Goal: Book appointment/travel/reservation

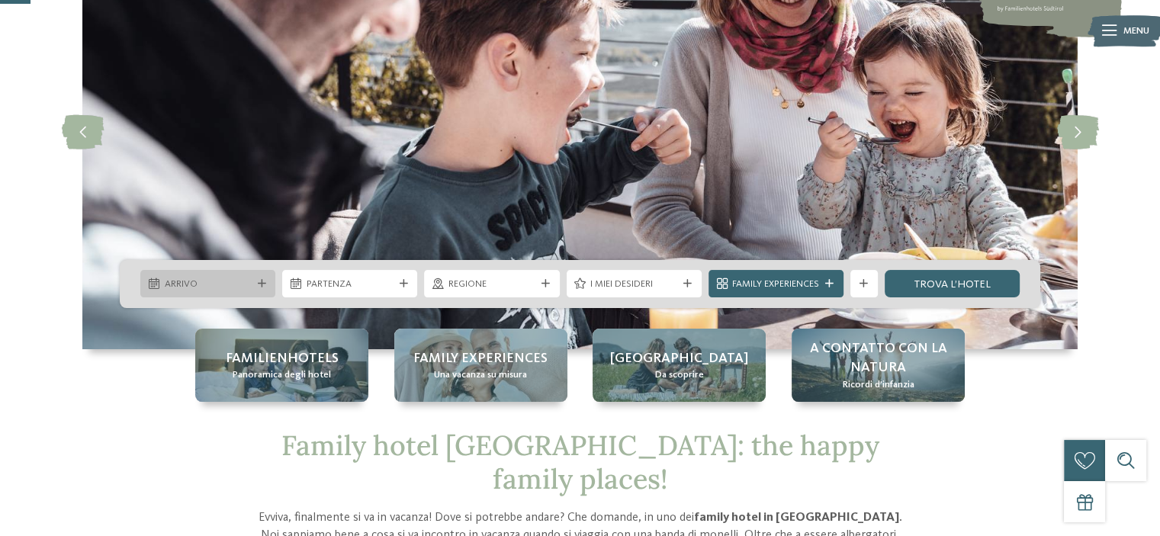
click at [263, 283] on icon at bounding box center [262, 284] width 8 height 8
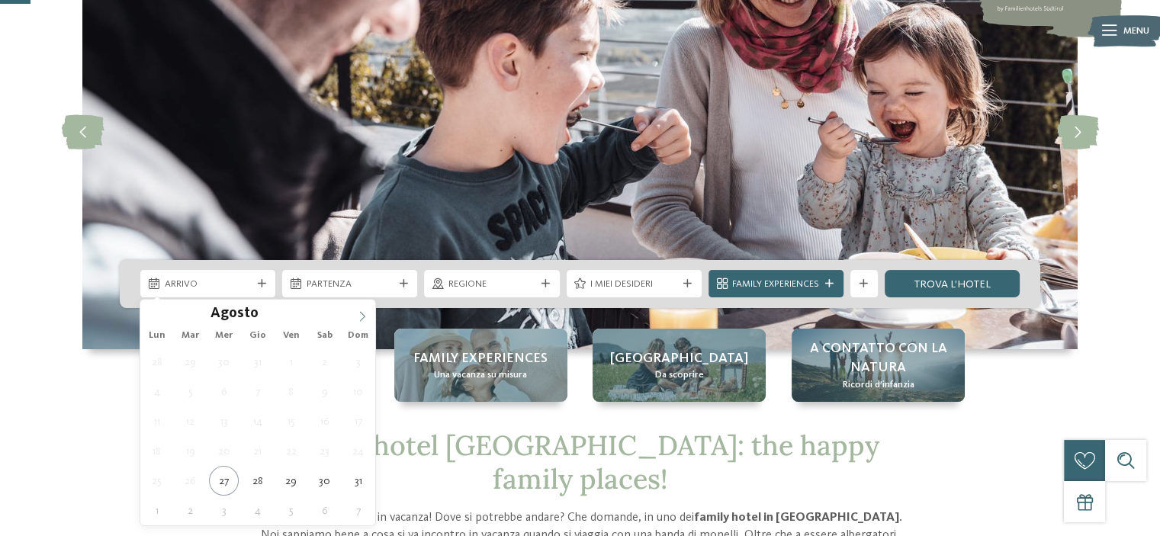
click at [363, 314] on icon at bounding box center [362, 316] width 11 height 11
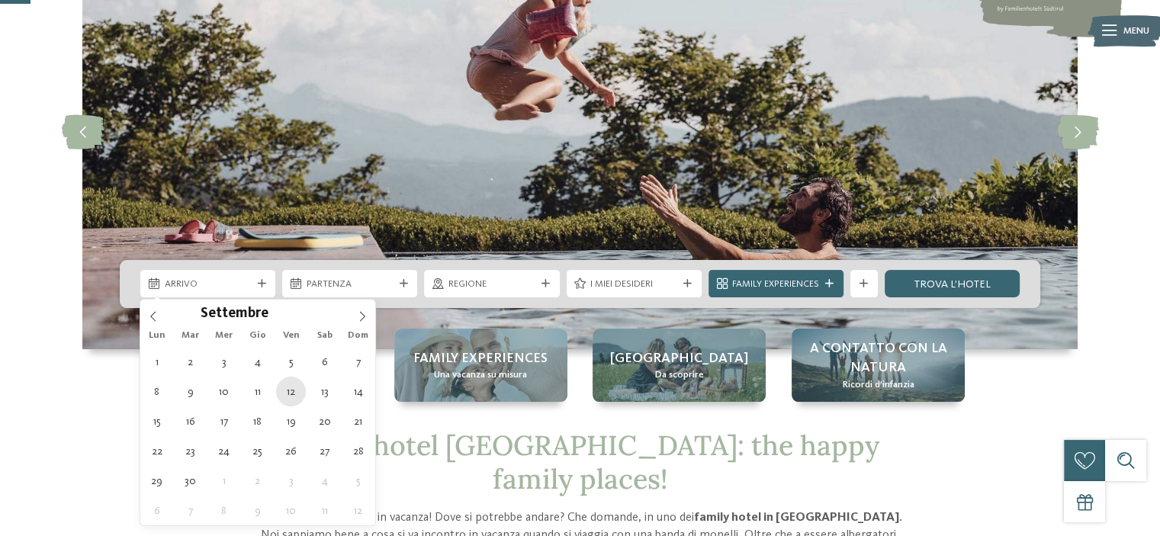
type div "[DATE]"
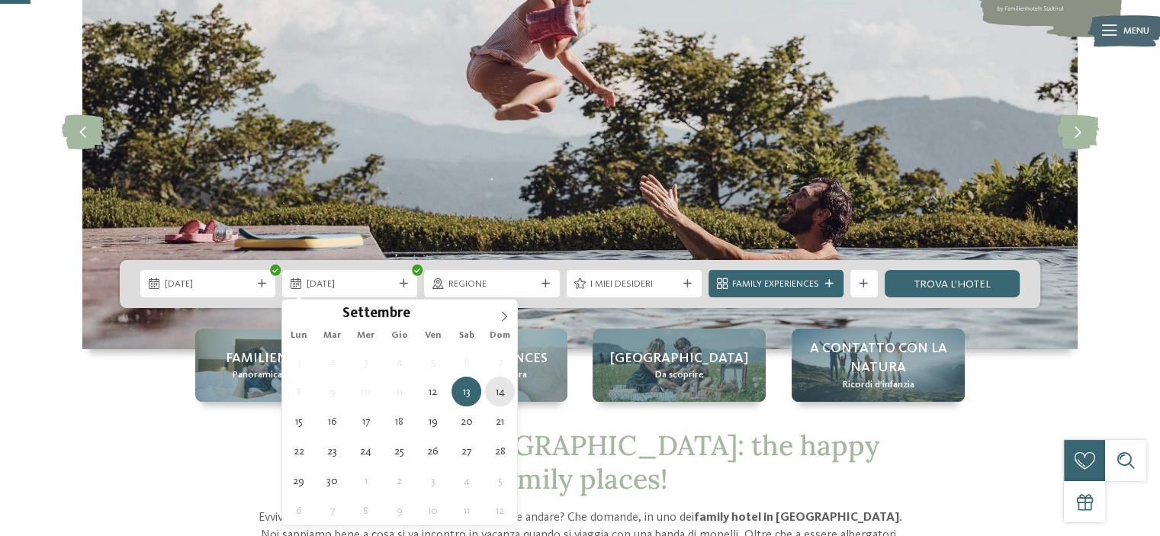
type div "[DATE]"
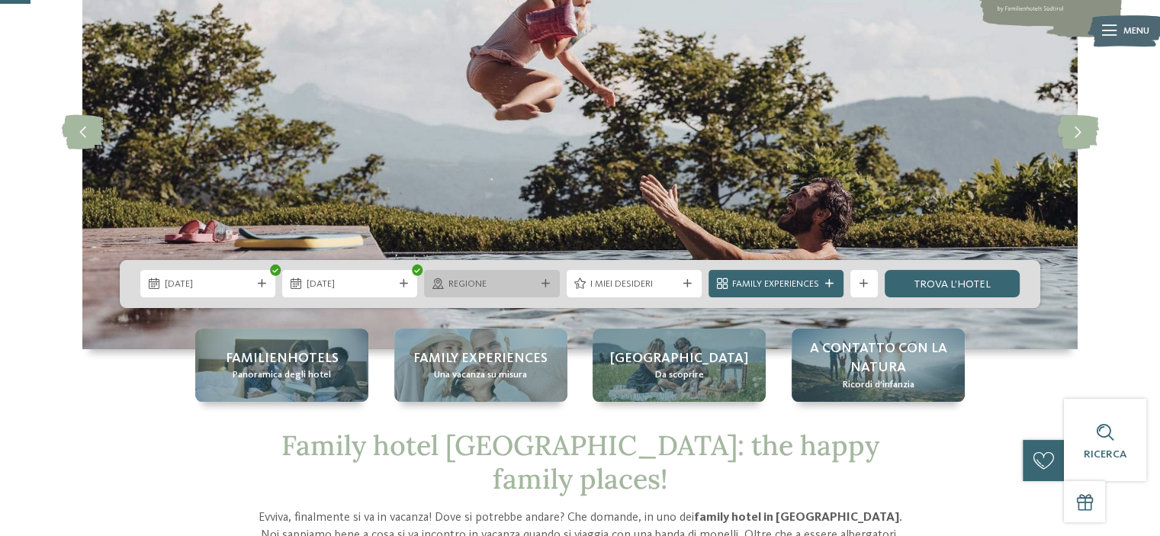
click at [549, 283] on div at bounding box center [546, 284] width 14 height 8
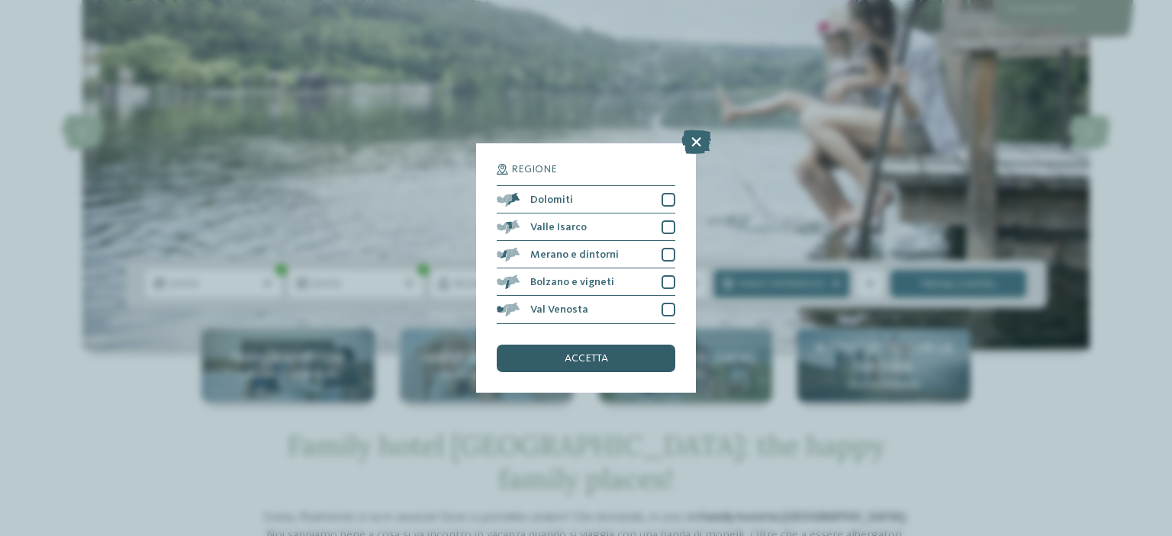
click at [586, 357] on span "accetta" at bounding box center [586, 358] width 43 height 11
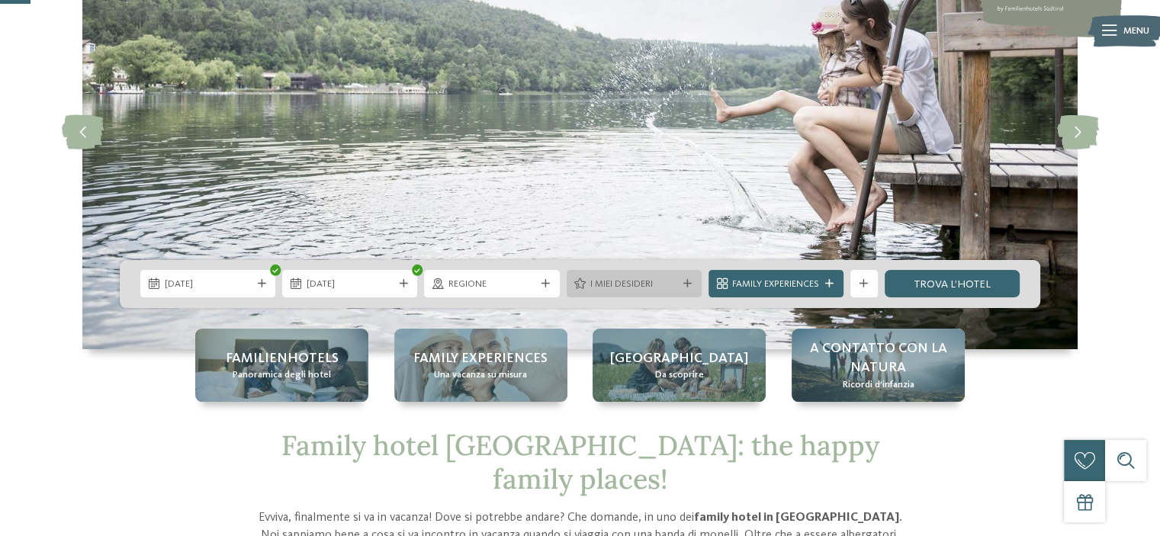
click at [643, 290] on span "I miei desideri" at bounding box center [633, 285] width 87 height 14
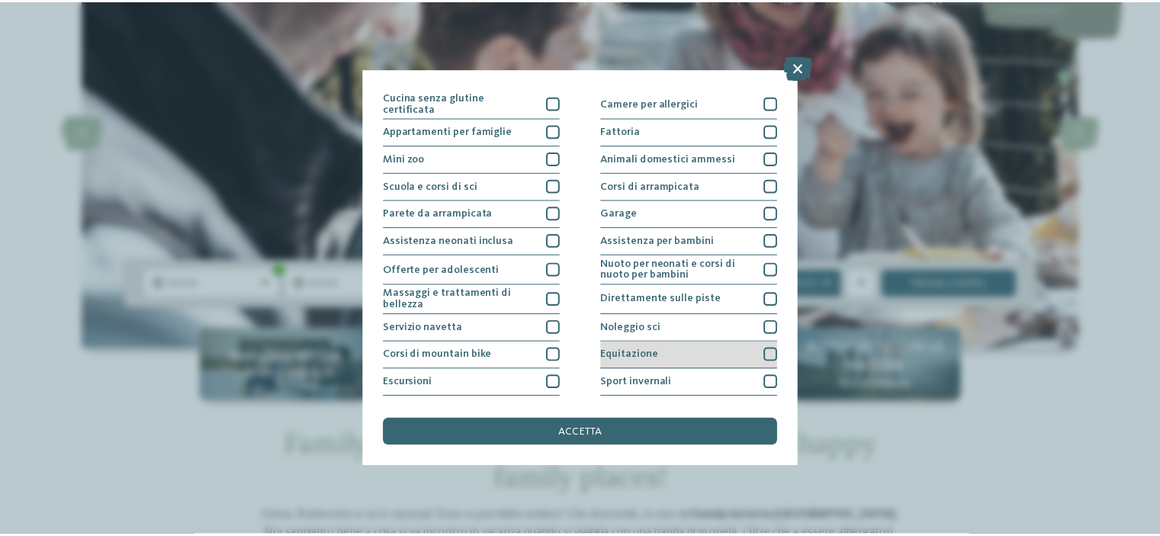
scroll to position [109, 0]
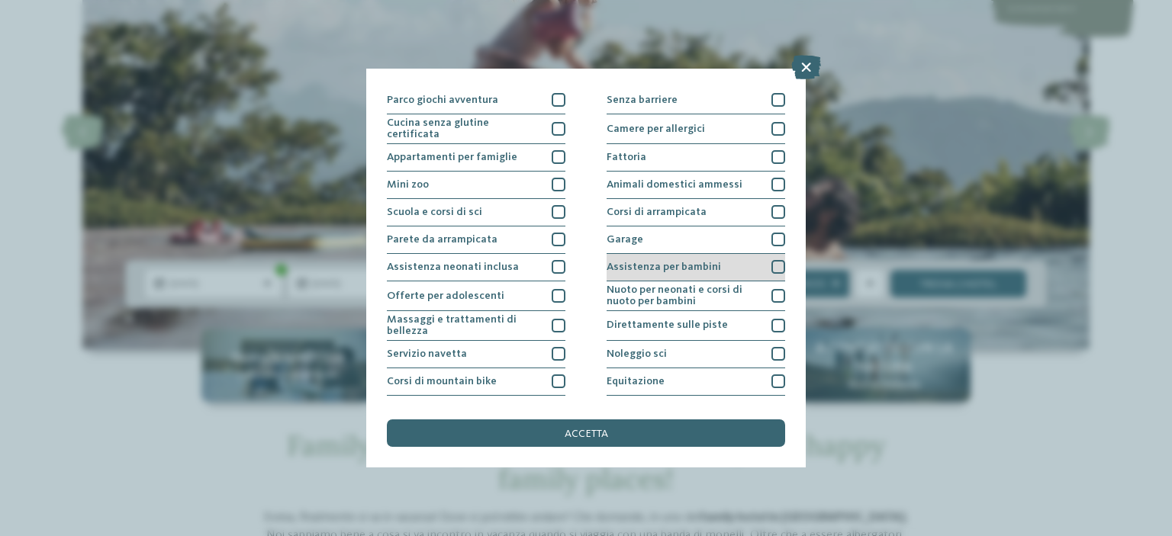
click at [771, 265] on div at bounding box center [778, 267] width 14 height 14
click at [619, 433] on div "accetta" at bounding box center [586, 433] width 398 height 27
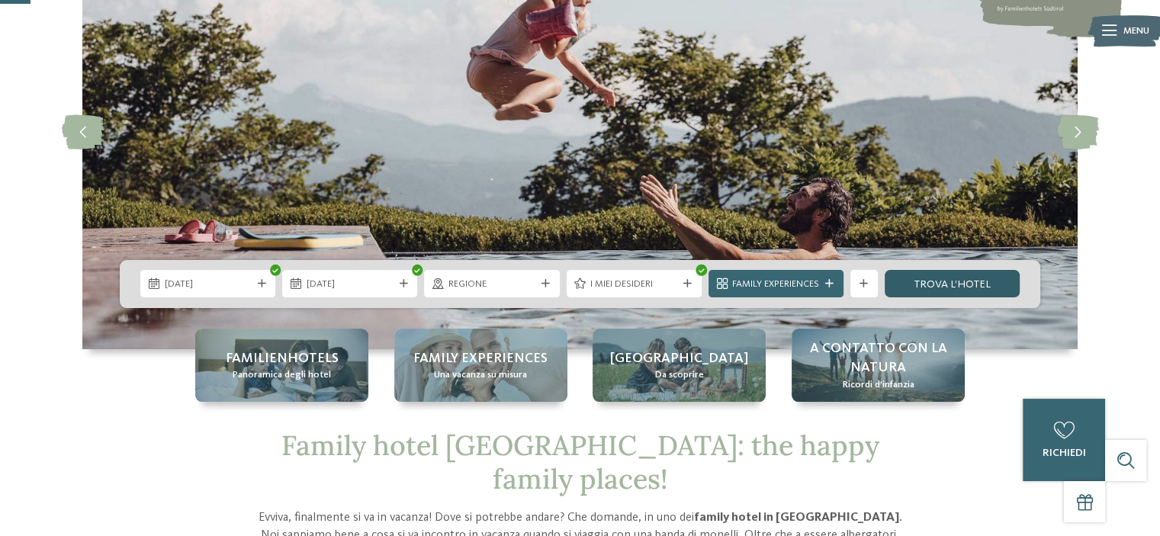
click at [968, 275] on link "trova l’hotel" at bounding box center [952, 283] width 135 height 27
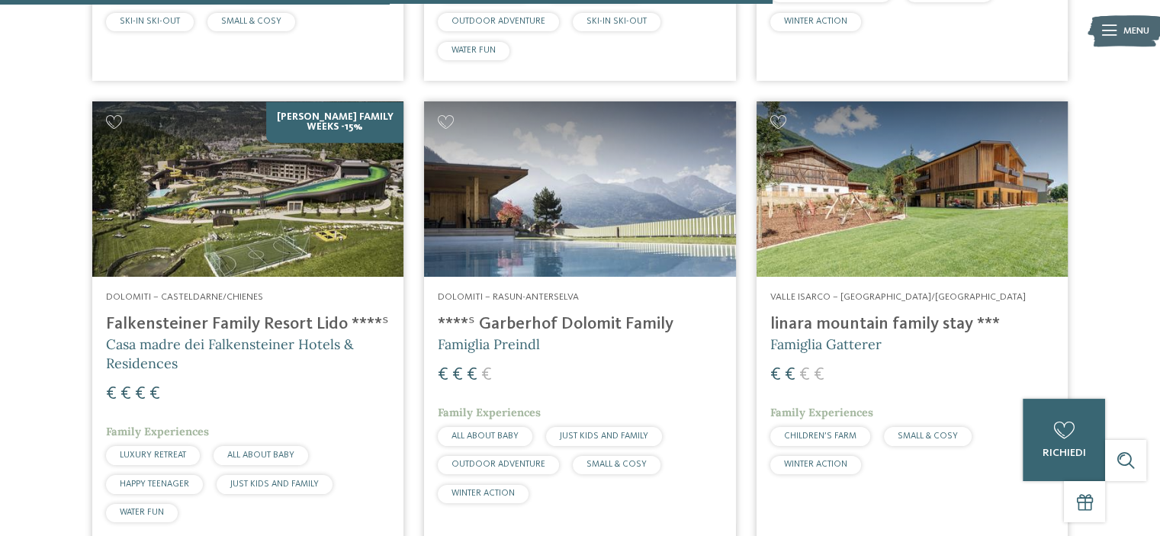
scroll to position [2425, 0]
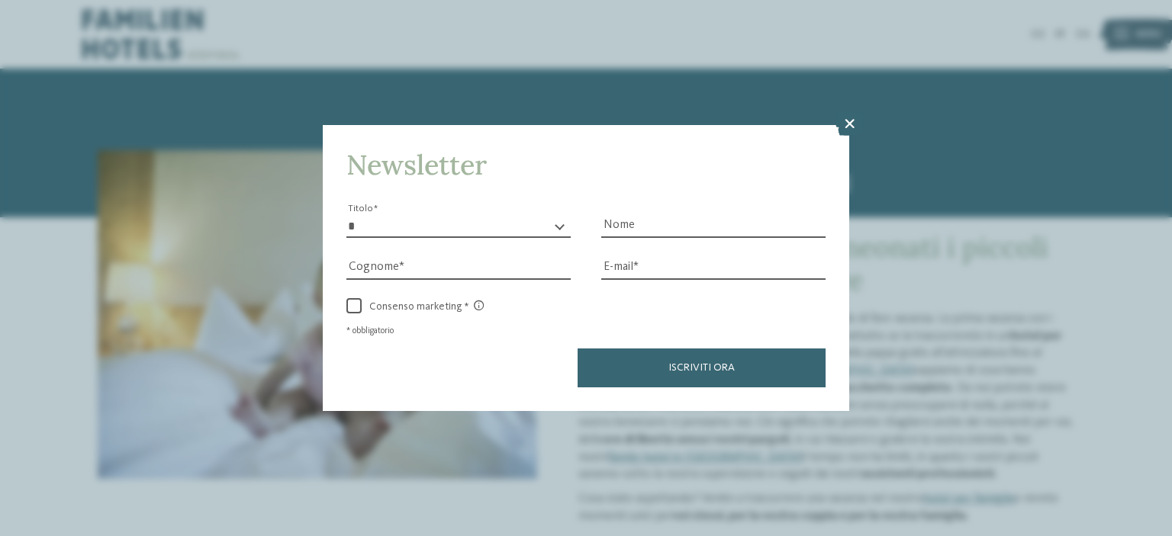
click at [849, 127] on icon at bounding box center [850, 123] width 30 height 24
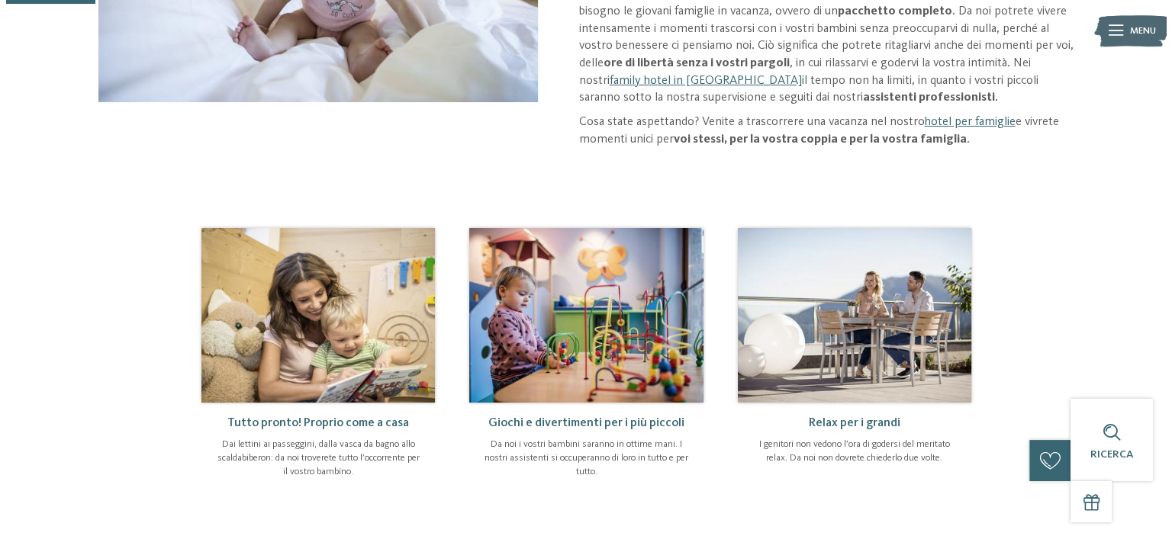
scroll to position [229, 0]
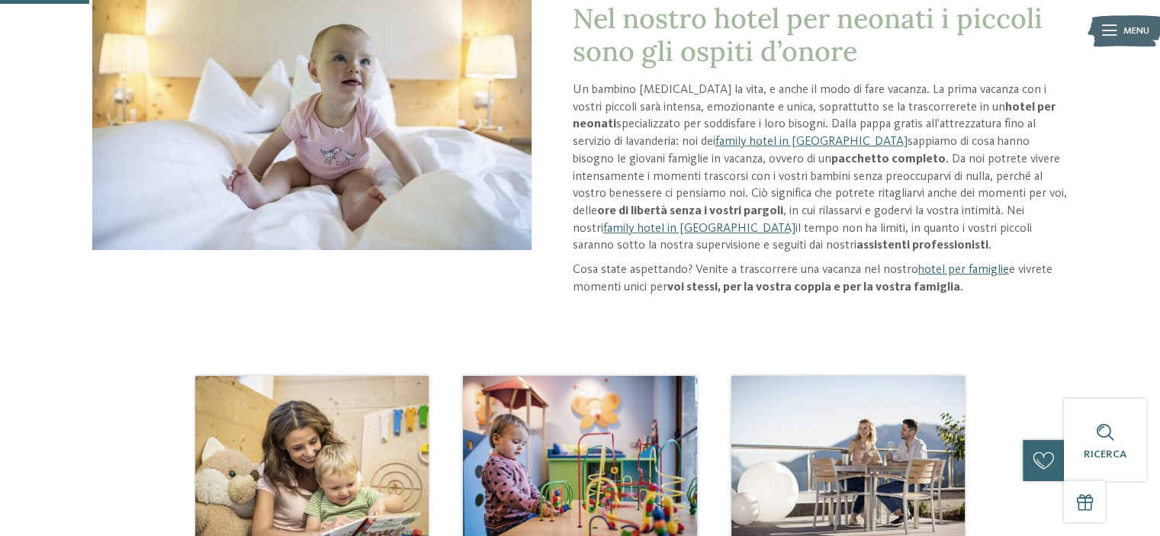
click at [1109, 34] on icon at bounding box center [1109, 30] width 14 height 11
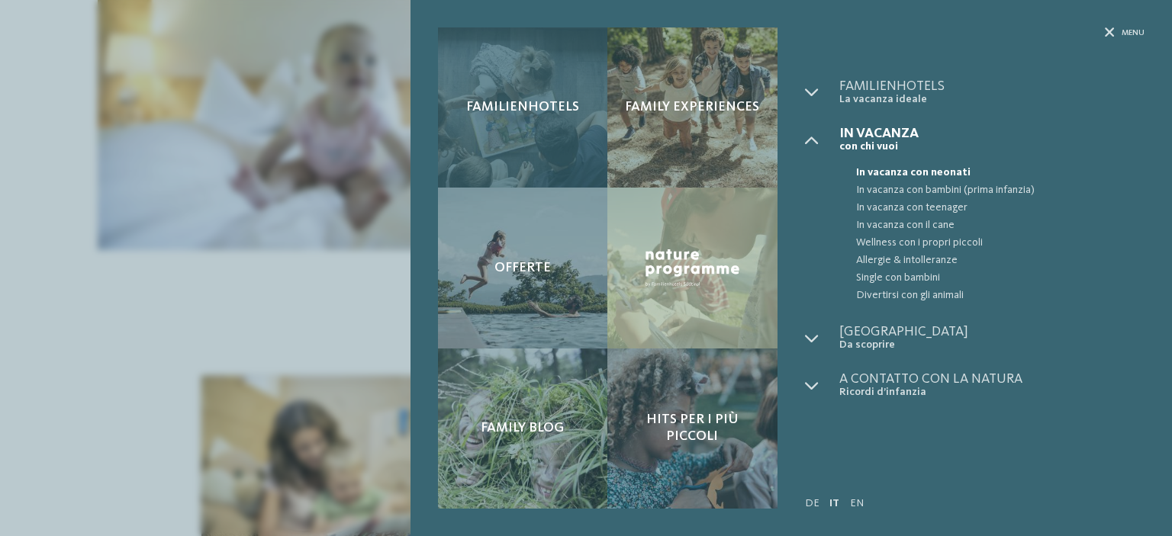
click at [495, 88] on div "Familienhotels" at bounding box center [523, 107] width 170 height 160
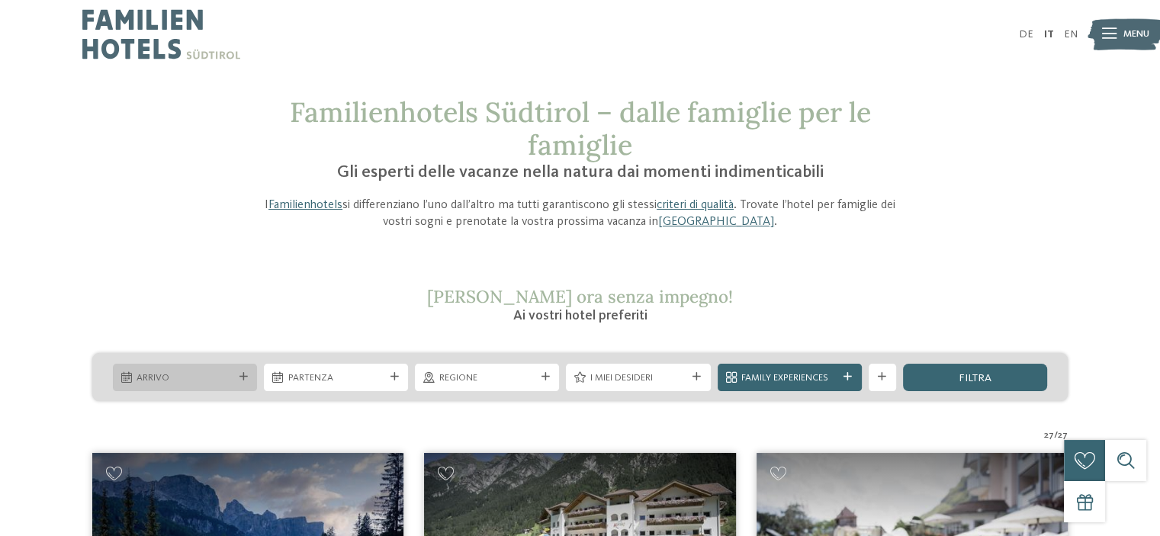
click at [242, 375] on icon at bounding box center [244, 377] width 8 height 8
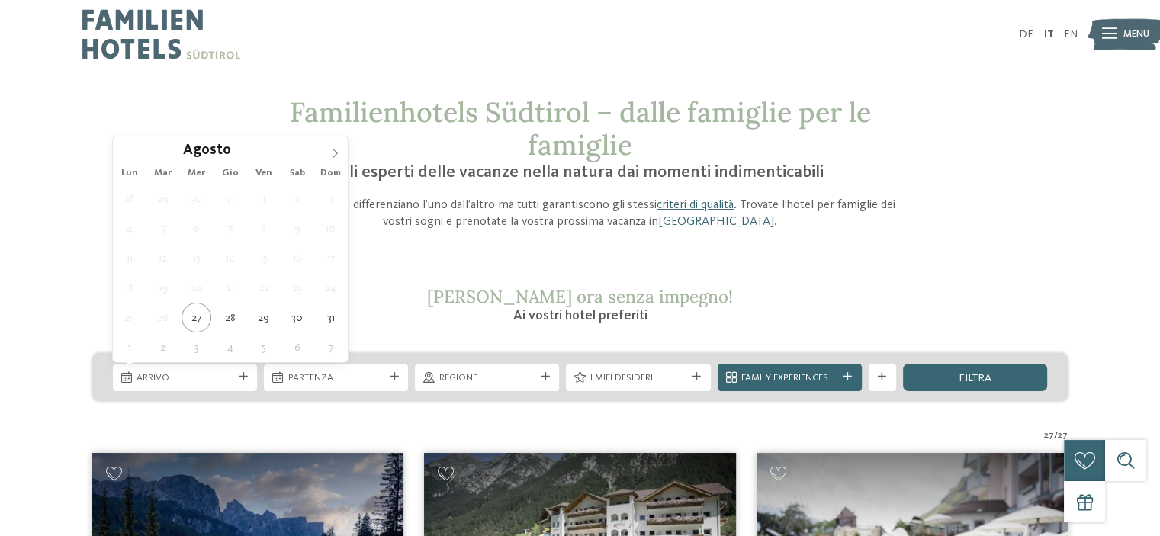
click at [335, 152] on icon at bounding box center [335, 153] width 11 height 11
type div "[DATE]"
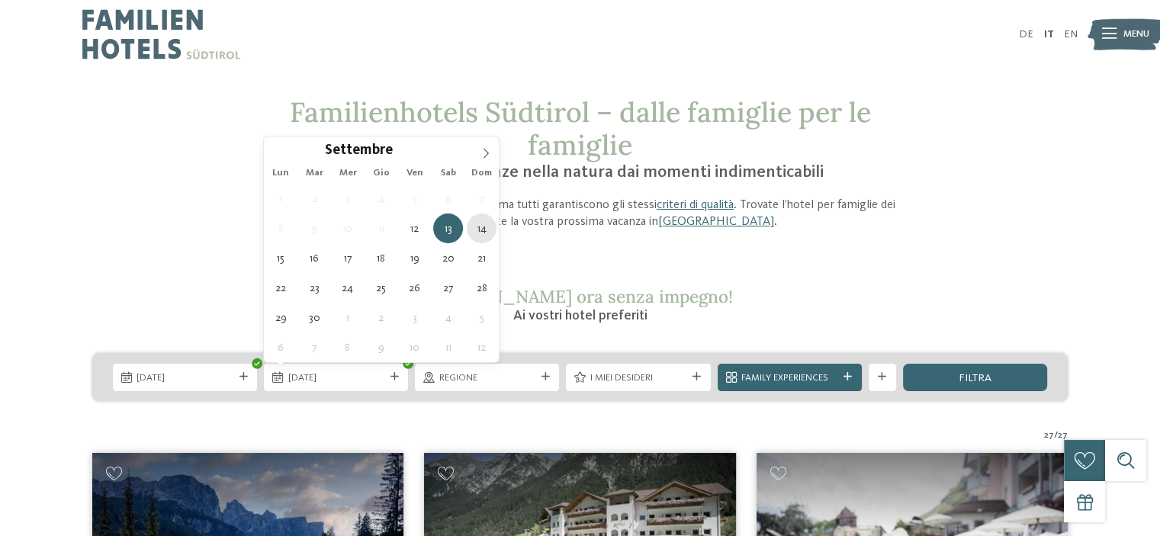
type div "[DATE]"
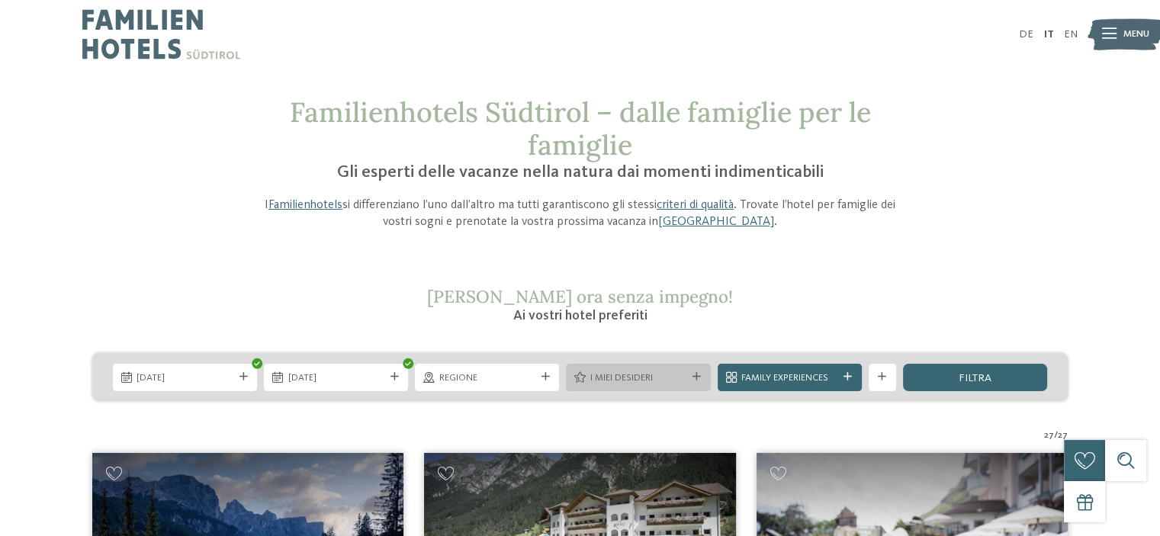
click at [651, 378] on span "I miei desideri" at bounding box center [638, 379] width 96 height 14
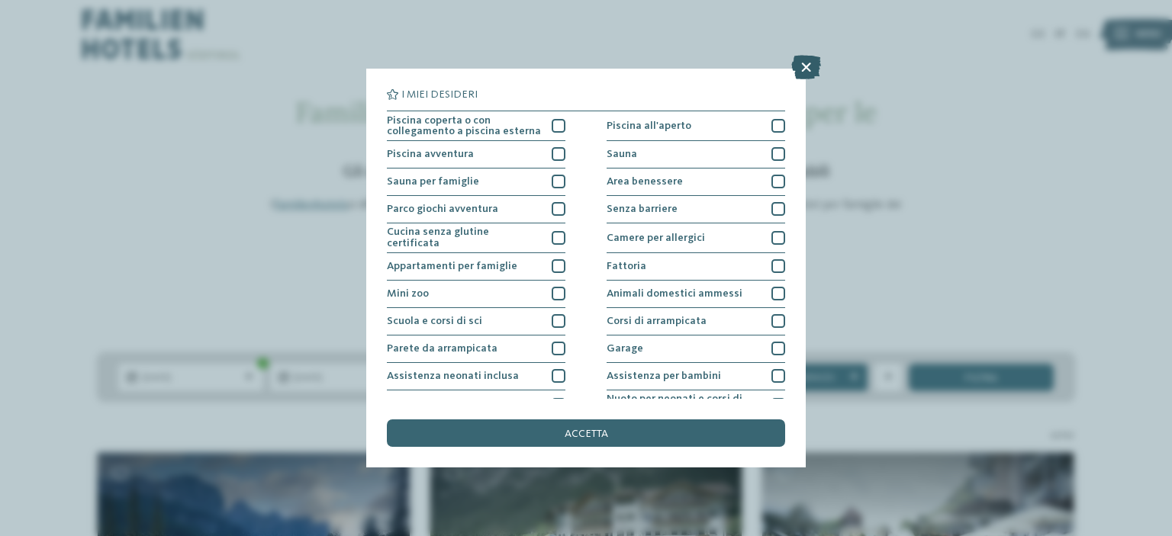
click at [810, 69] on icon at bounding box center [806, 67] width 30 height 24
